Goal: Transaction & Acquisition: Purchase product/service

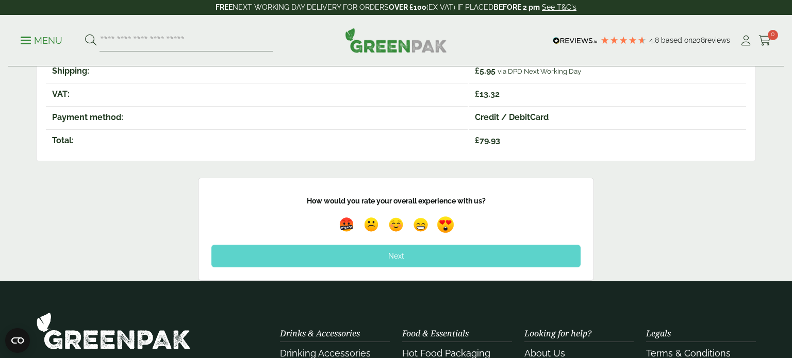
click at [451, 223] on img at bounding box center [445, 225] width 24 height 24
click at [415, 261] on div "Next" at bounding box center [395, 256] width 369 height 23
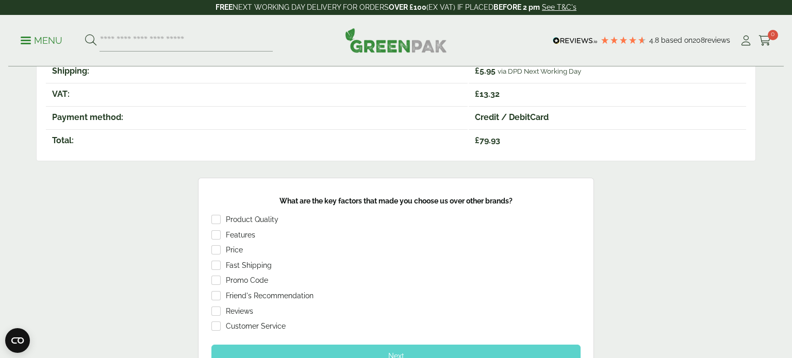
click at [327, 351] on div "Next" at bounding box center [395, 356] width 369 height 23
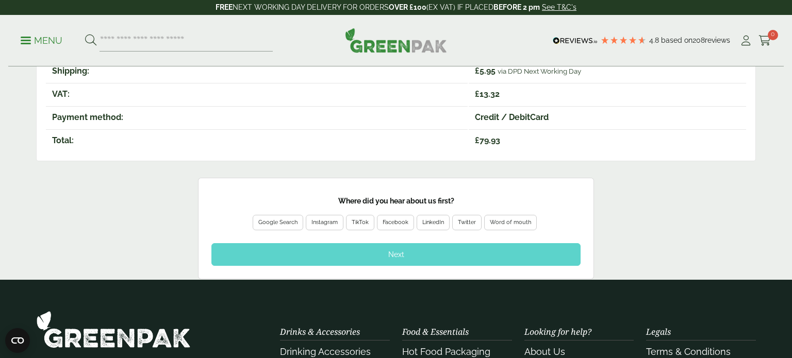
click at [280, 218] on div "Google Search" at bounding box center [277, 222] width 39 height 9
click at [332, 251] on div "Next" at bounding box center [395, 254] width 369 height 23
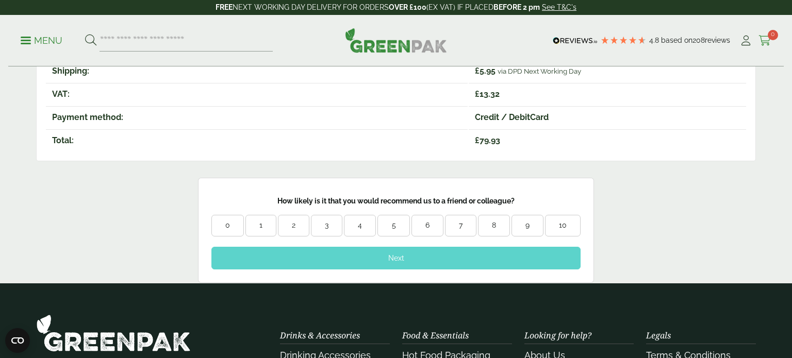
click at [765, 42] on icon at bounding box center [764, 41] width 13 height 10
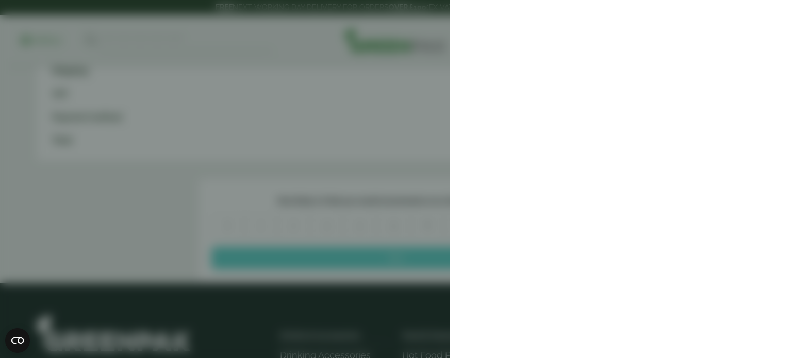
click at [323, 83] on aside at bounding box center [396, 179] width 792 height 358
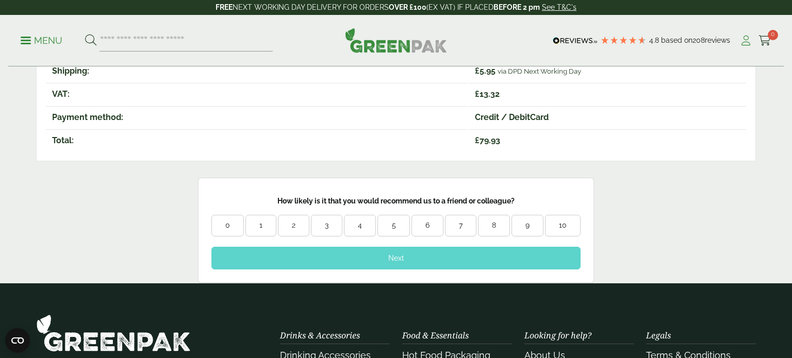
click at [745, 40] on icon at bounding box center [745, 41] width 13 height 10
